Goal: Task Accomplishment & Management: Manage account settings

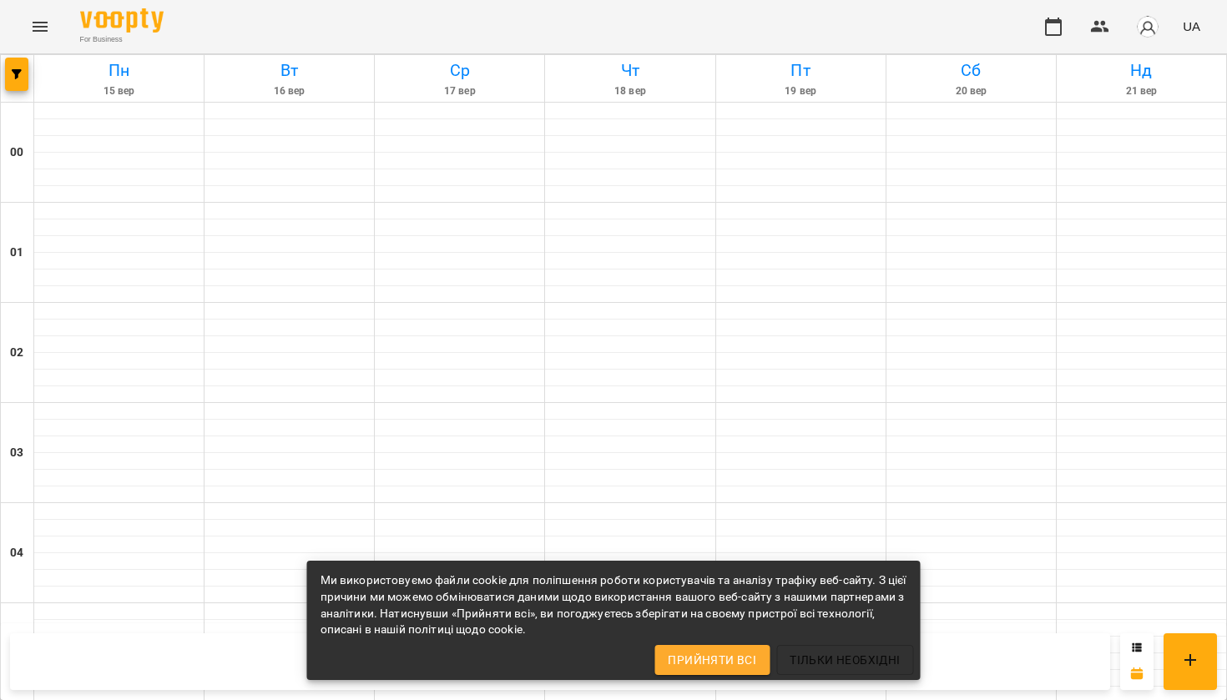
click at [731, 661] on span "Прийняти всі" at bounding box center [712, 660] width 88 height 20
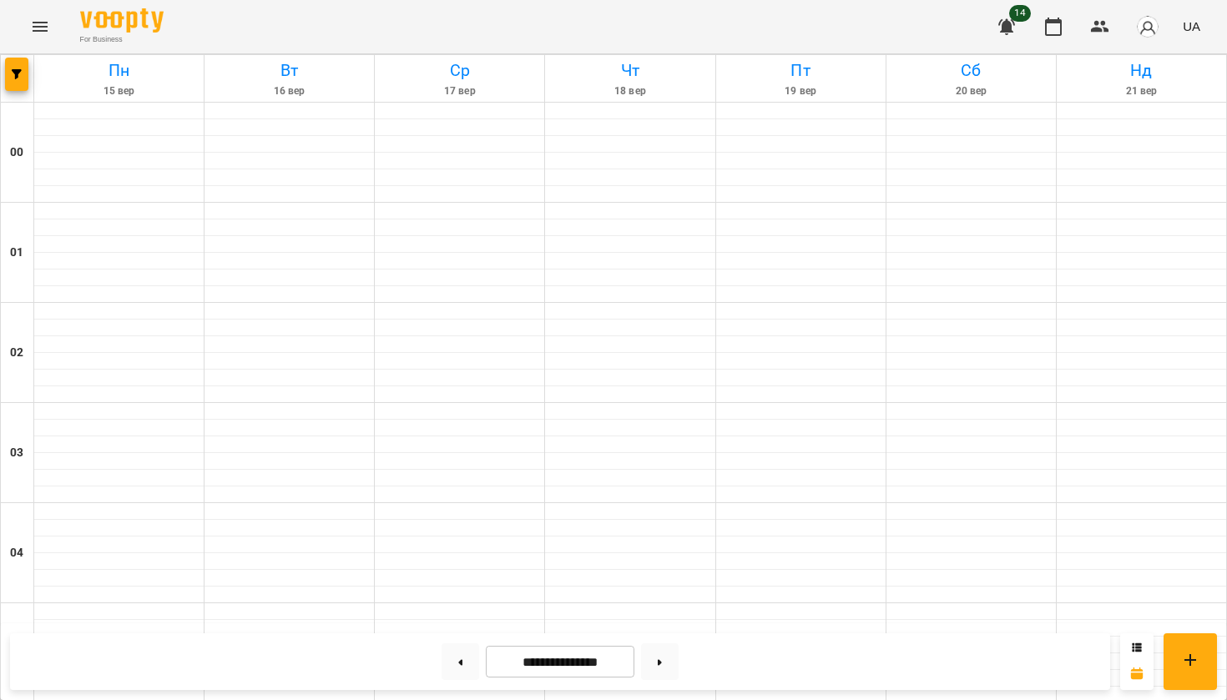
scroll to position [1634, 0]
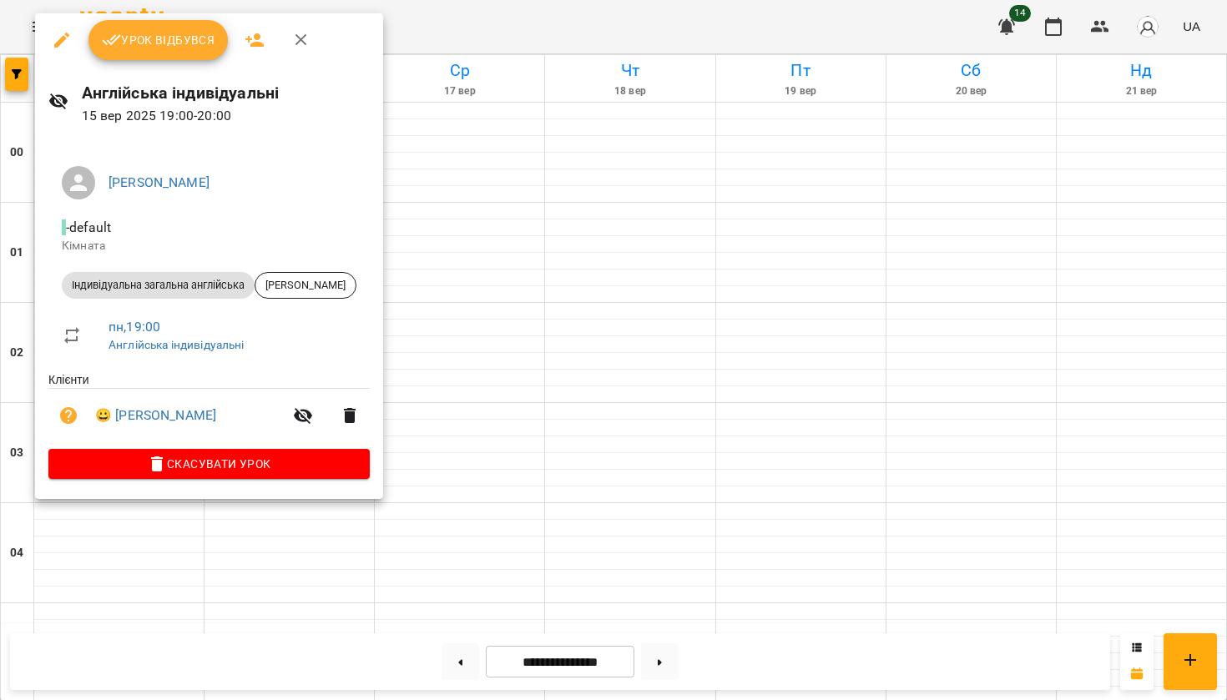
click at [122, 46] on span "Урок відбувся" at bounding box center [159, 40] width 114 height 20
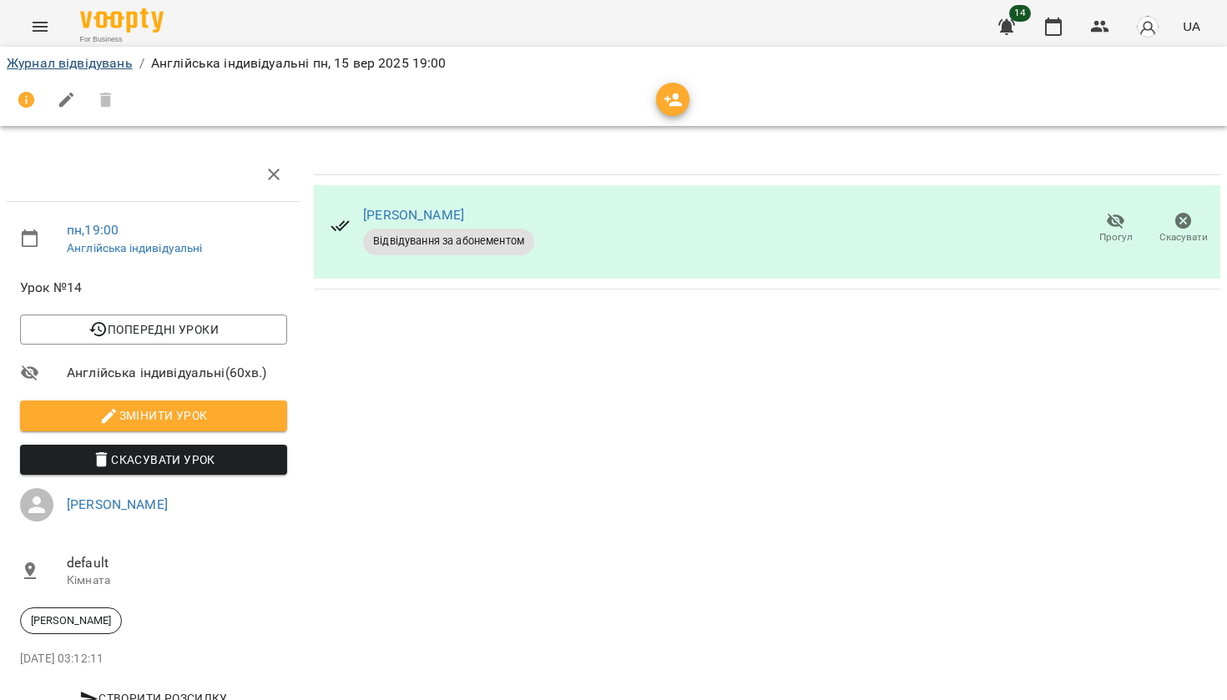
click at [99, 55] on link "Журнал відвідувань" at bounding box center [70, 63] width 126 height 16
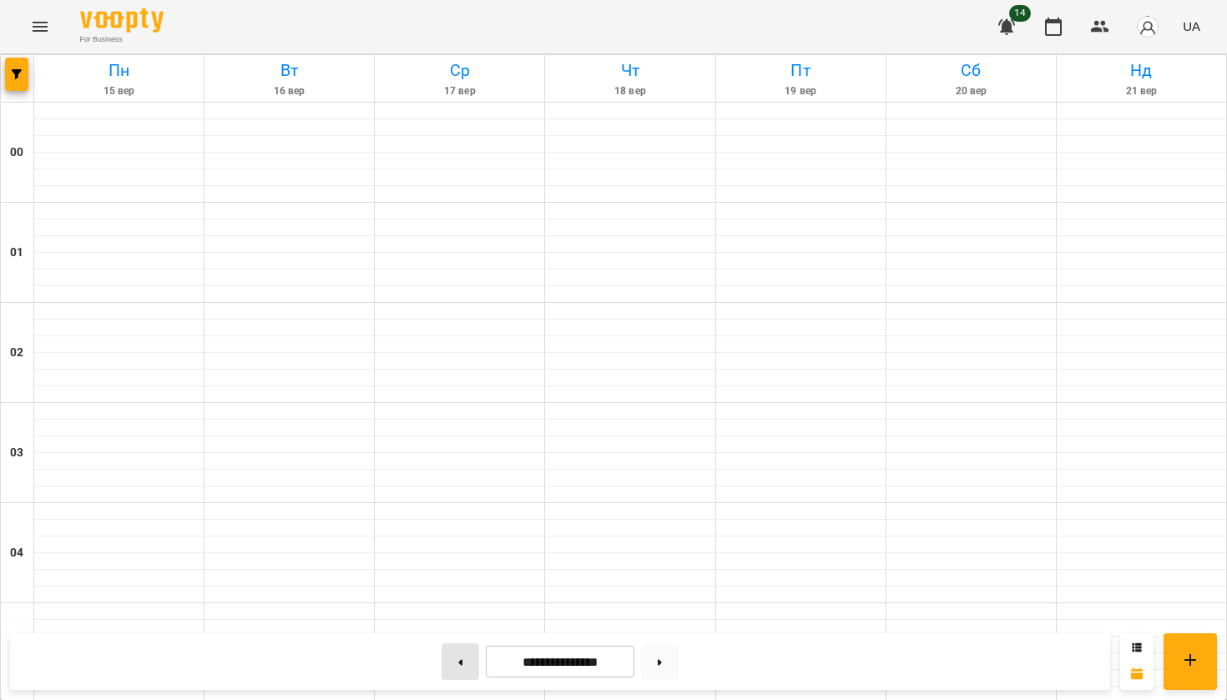
scroll to position [748, 0]
click at [450, 672] on button at bounding box center [460, 661] width 38 height 37
click at [664, 664] on button at bounding box center [660, 661] width 38 height 37
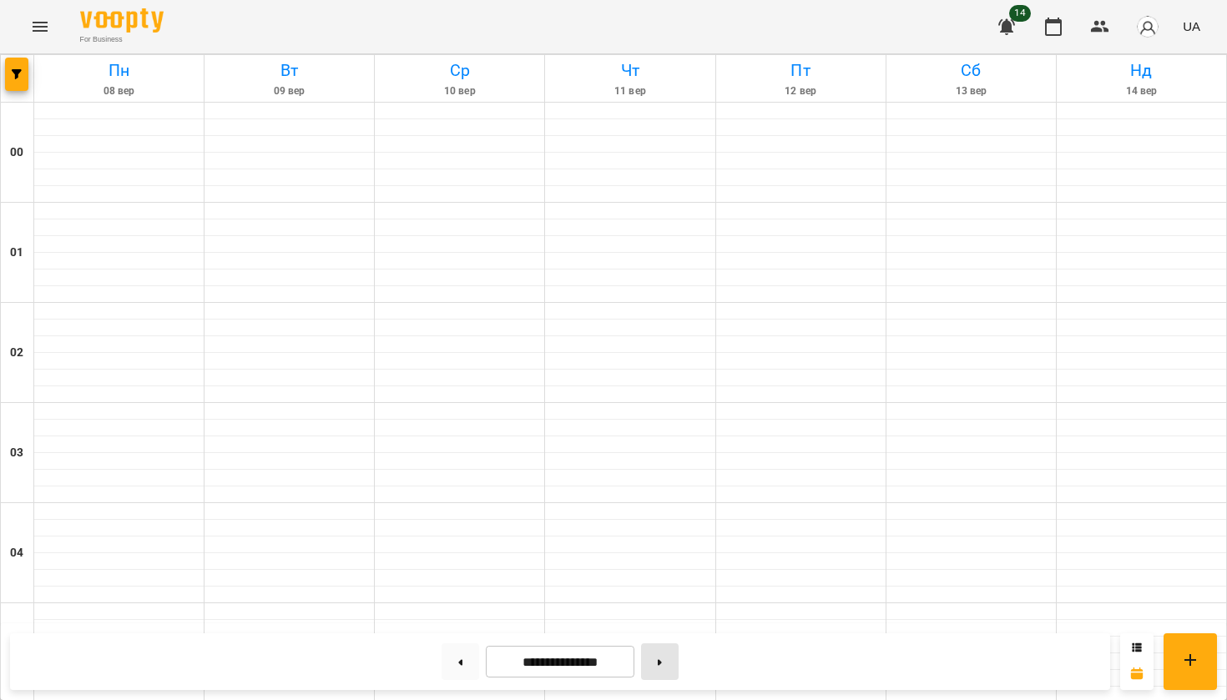
click at [663, 663] on button at bounding box center [660, 661] width 38 height 37
type input "**********"
